Goal: Browse casually

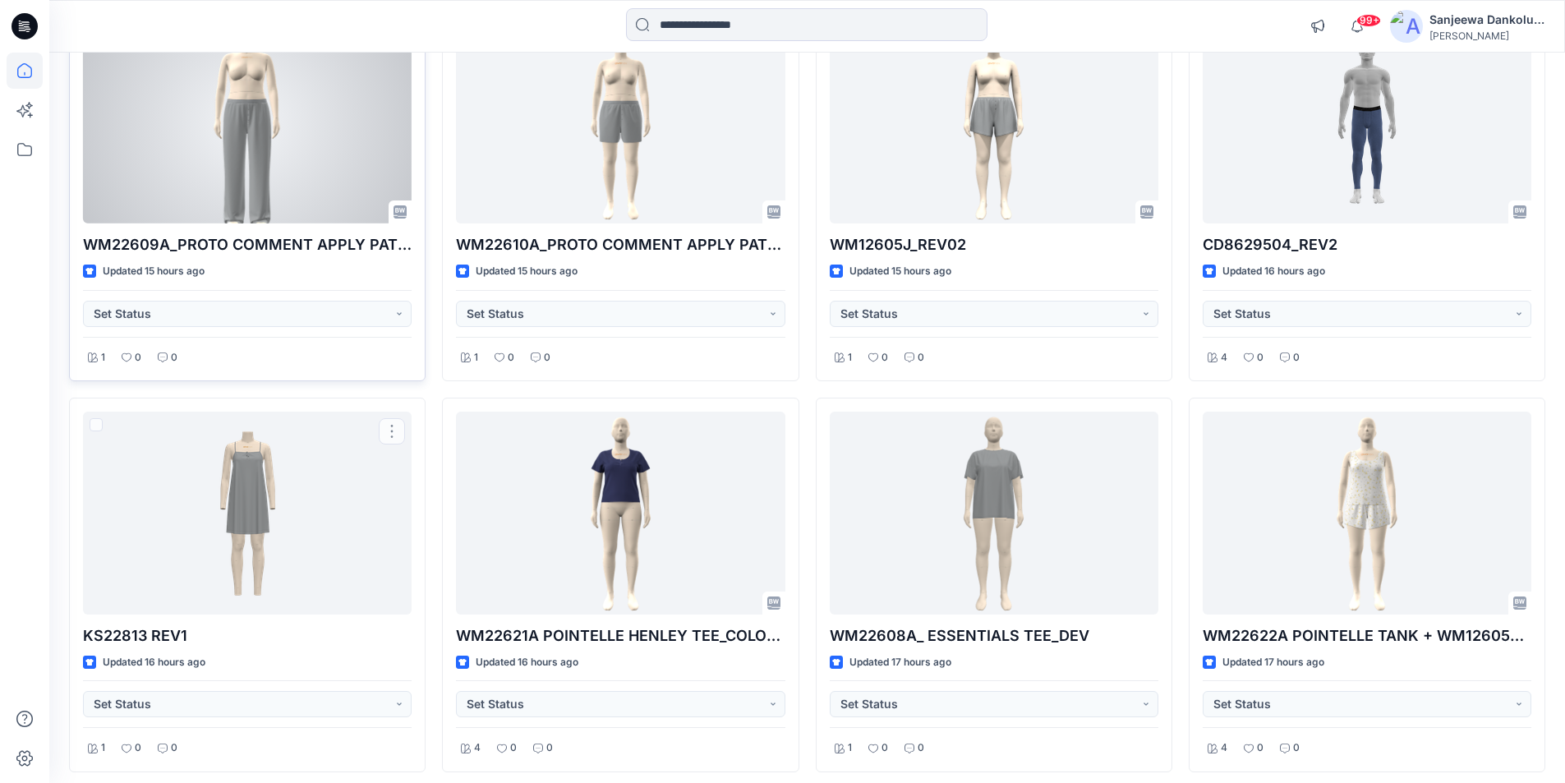
scroll to position [601, 0]
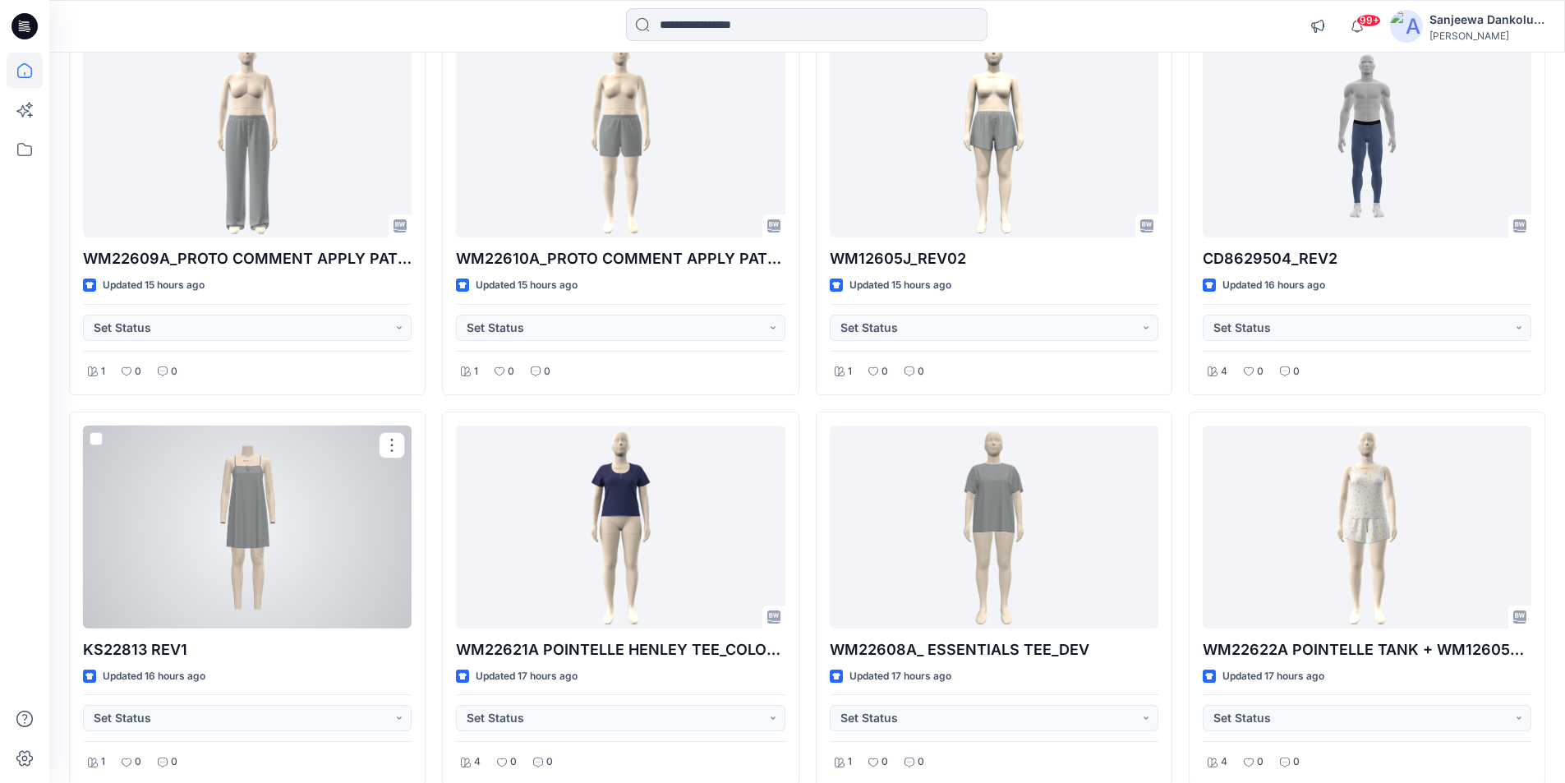
click at [324, 549] on div at bounding box center [247, 527] width 329 height 203
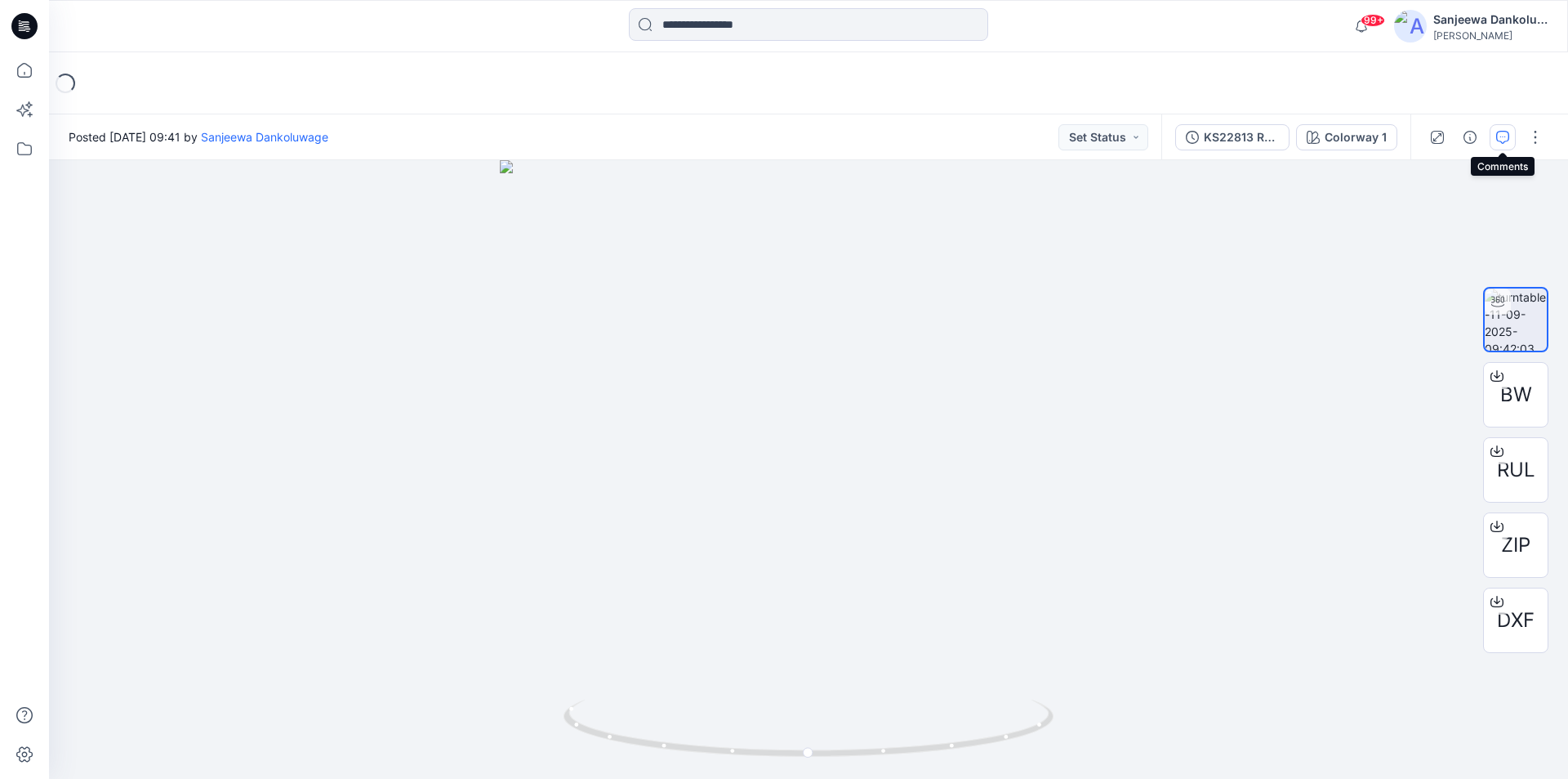
click at [1496, 139] on icon "button" at bounding box center [1502, 136] width 13 height 13
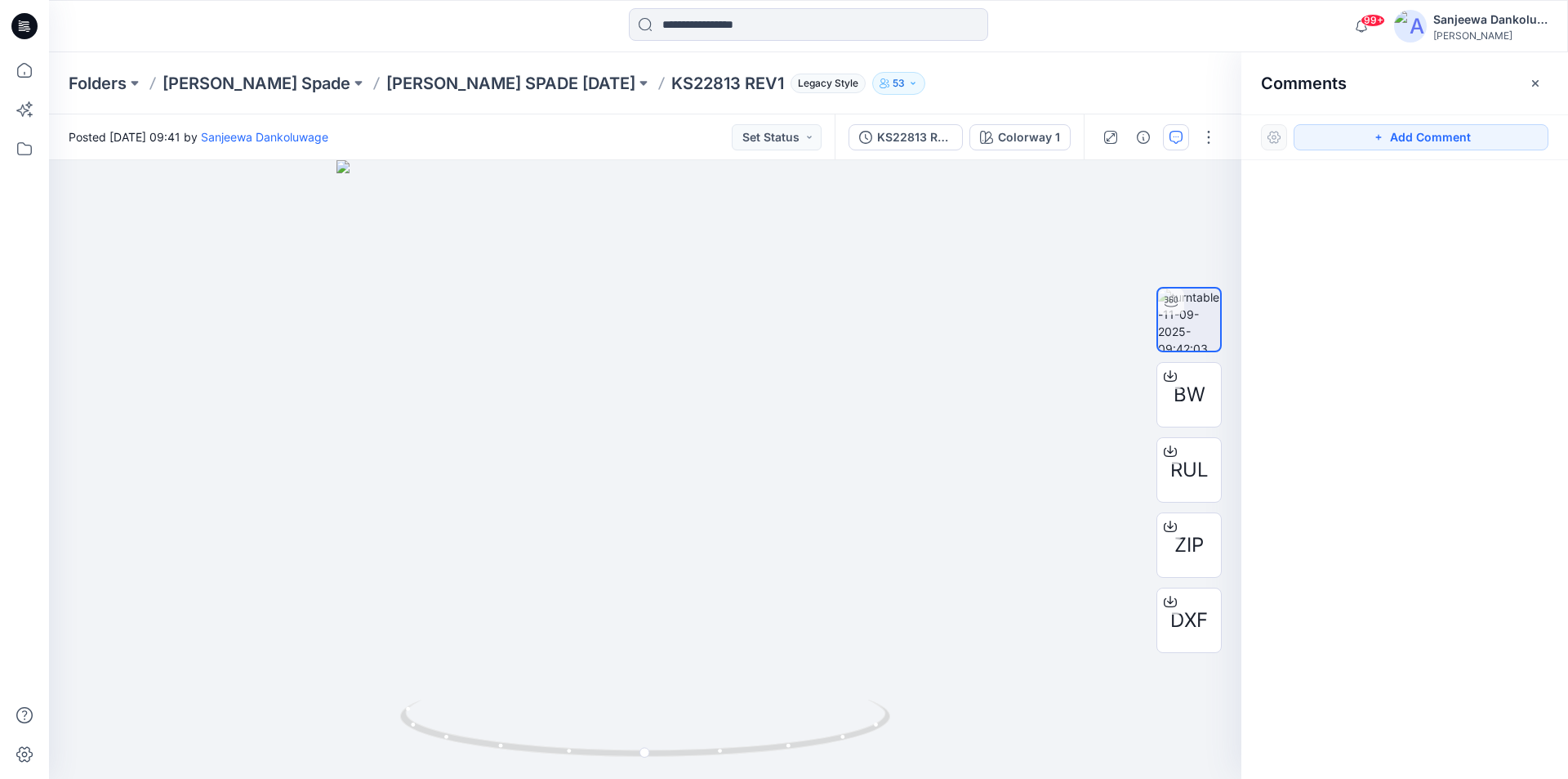
click at [30, 29] on icon at bounding box center [28, 29] width 6 height 1
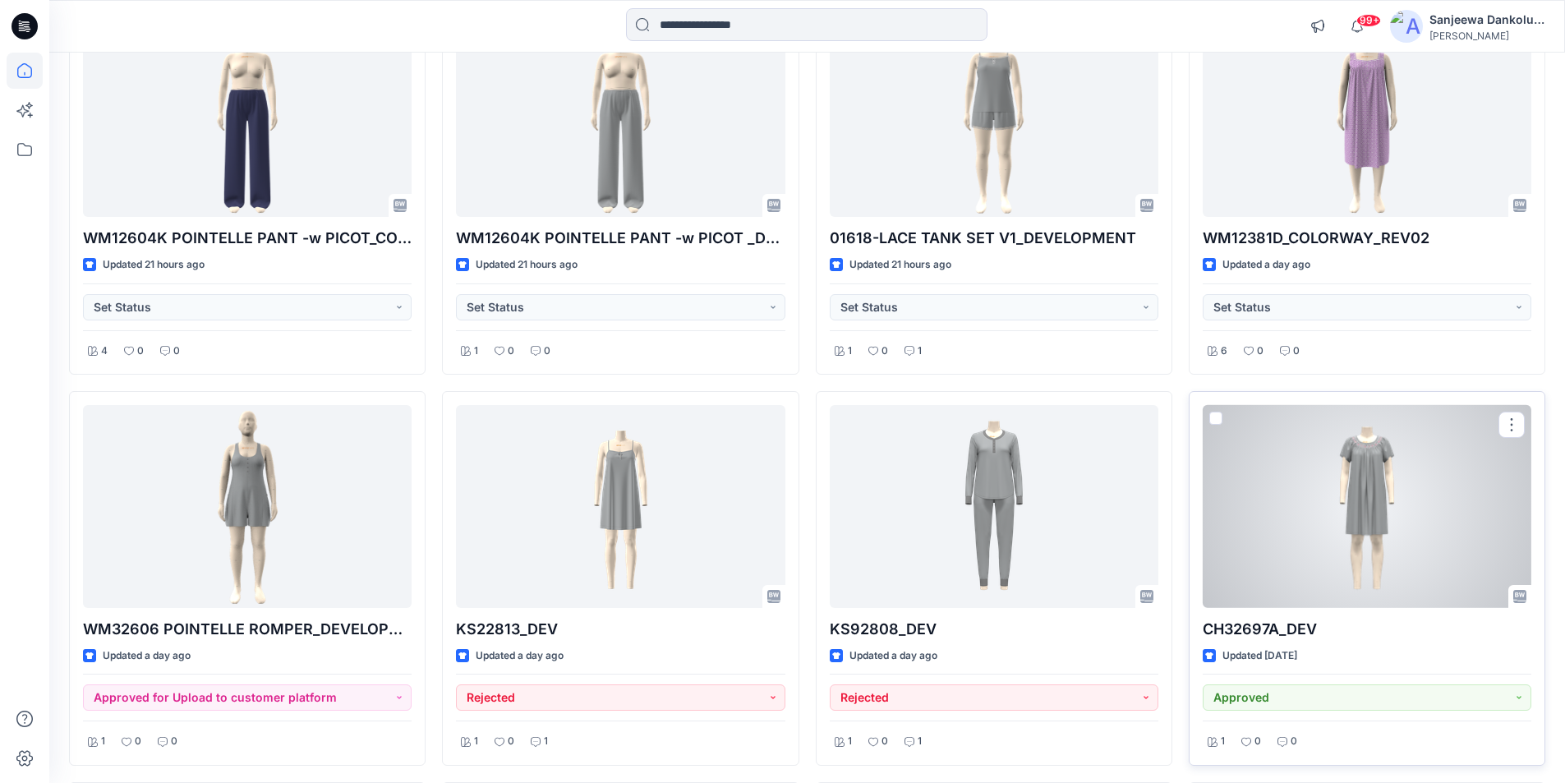
scroll to position [2184, 0]
click at [1330, 472] on div at bounding box center [1367, 507] width 329 height 203
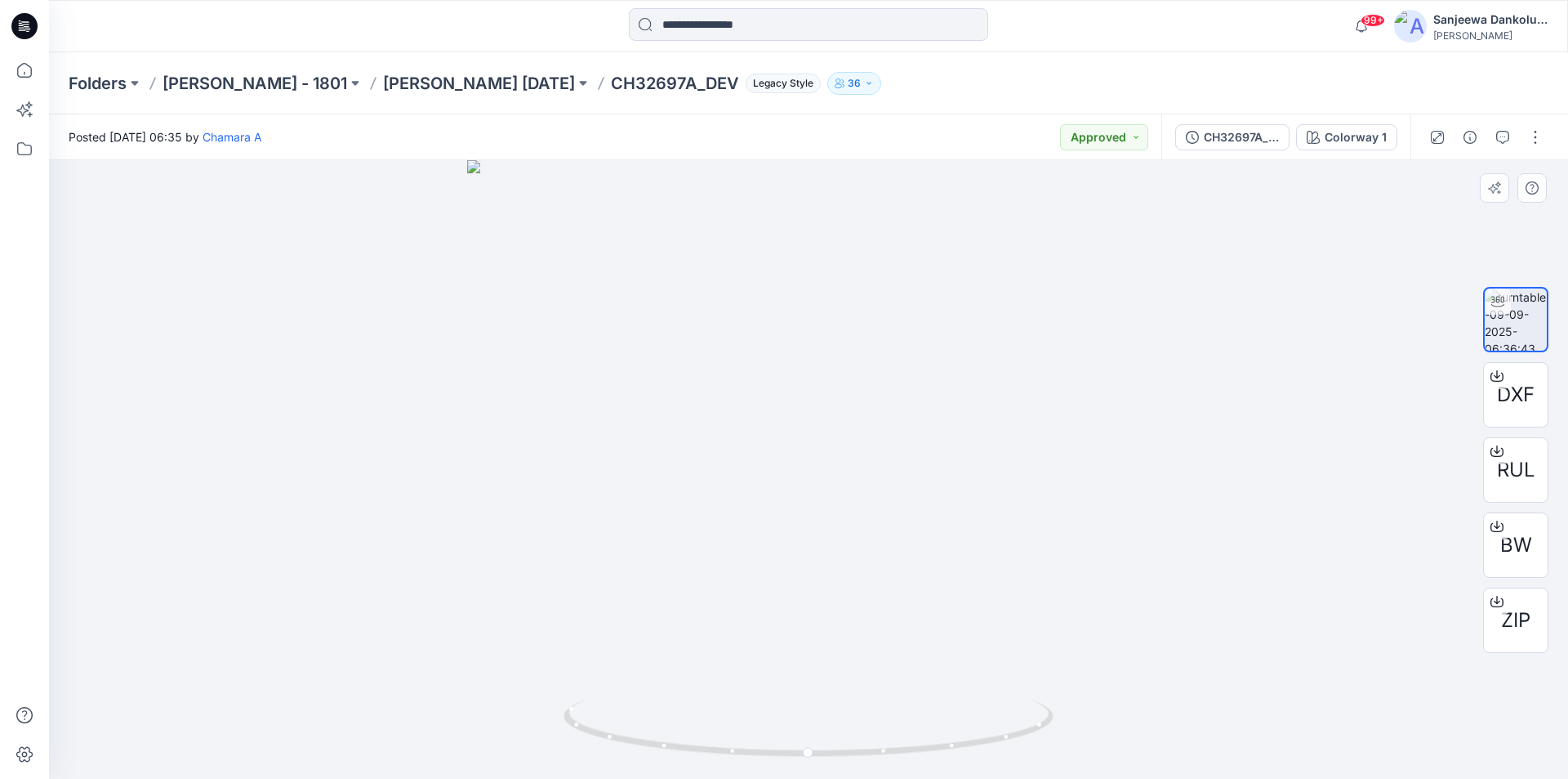
drag, startPoint x: 817, startPoint y: 358, endPoint x: 831, endPoint y: 442, distance: 85.2
click at [831, 442] on img at bounding box center [808, 470] width 683 height 619
click at [19, 23] on icon at bounding box center [20, 23] width 3 height 1
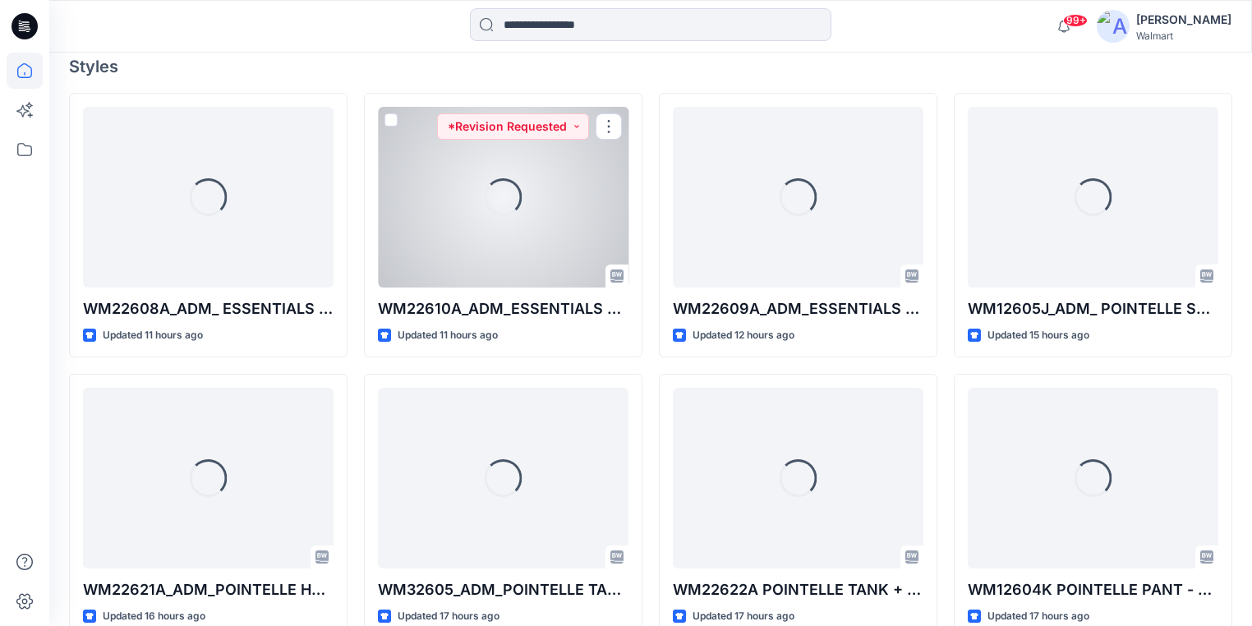
scroll to position [312, 0]
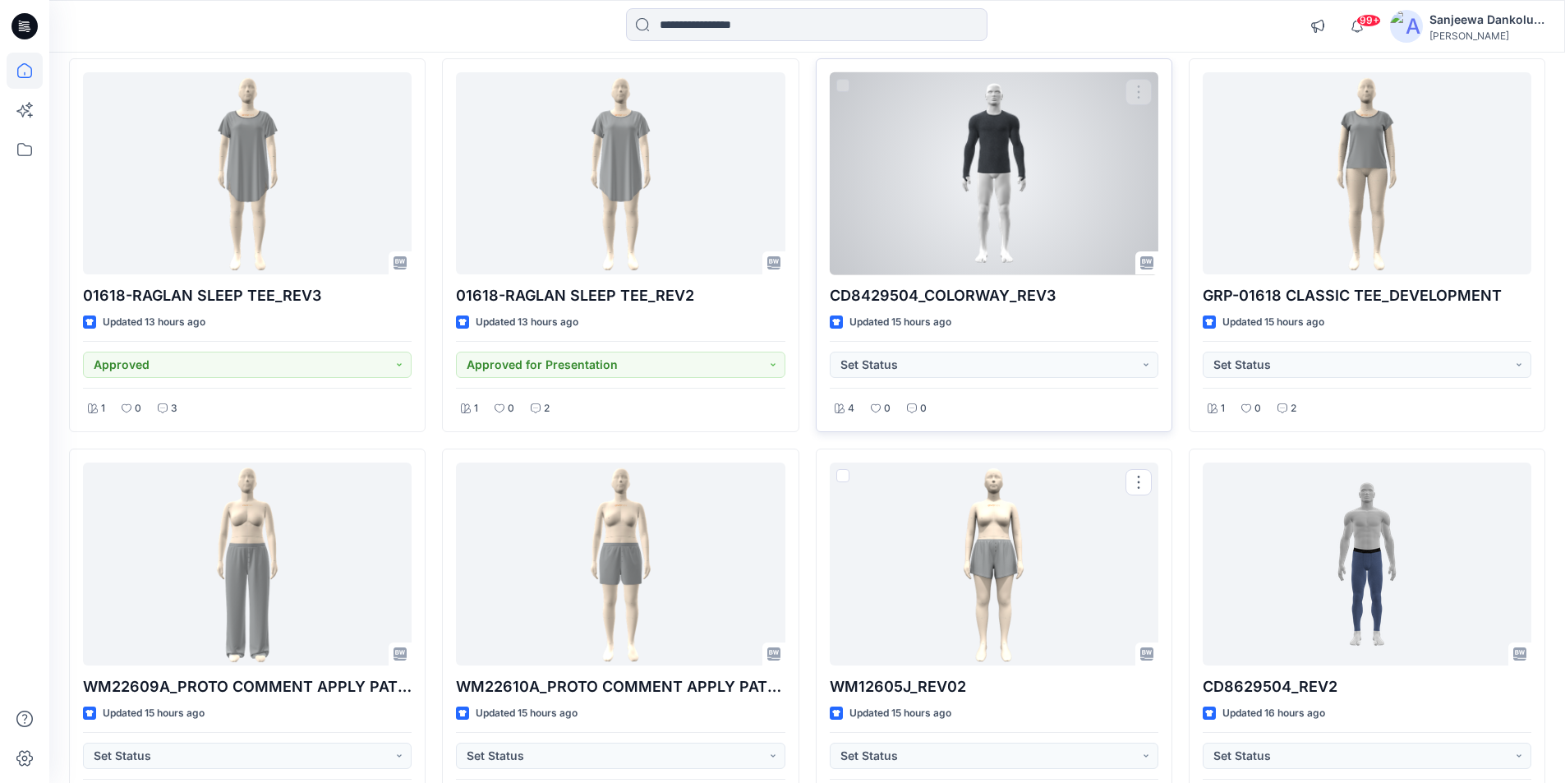
scroll to position [164, 0]
